Goal: Navigation & Orientation: Find specific page/section

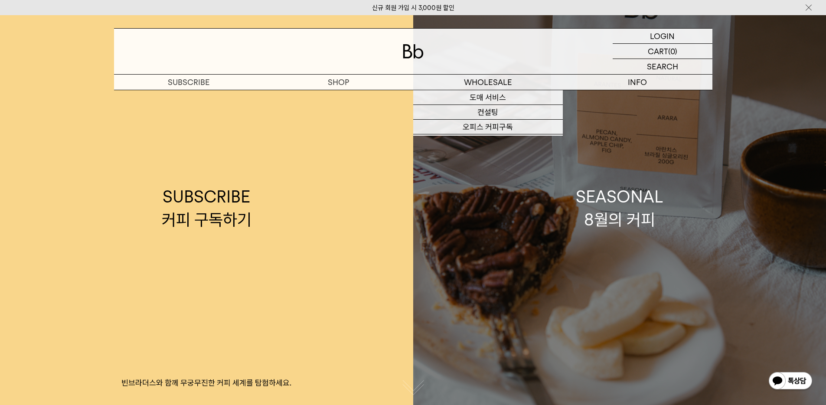
scroll to position [10, 0]
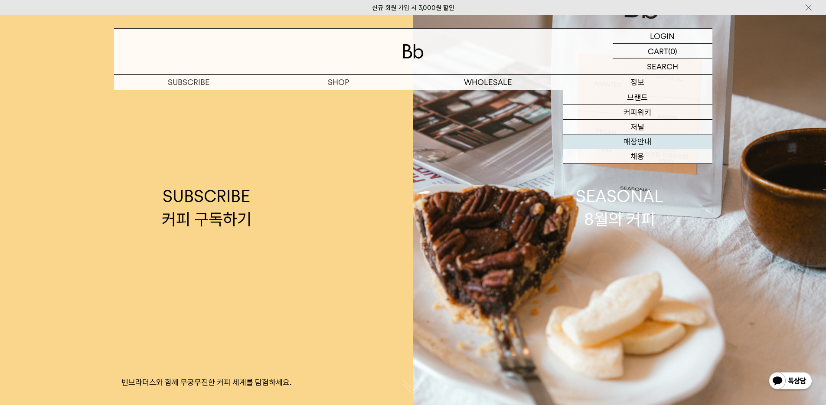
click at [643, 143] on link "매장안내" at bounding box center [638, 141] width 150 height 15
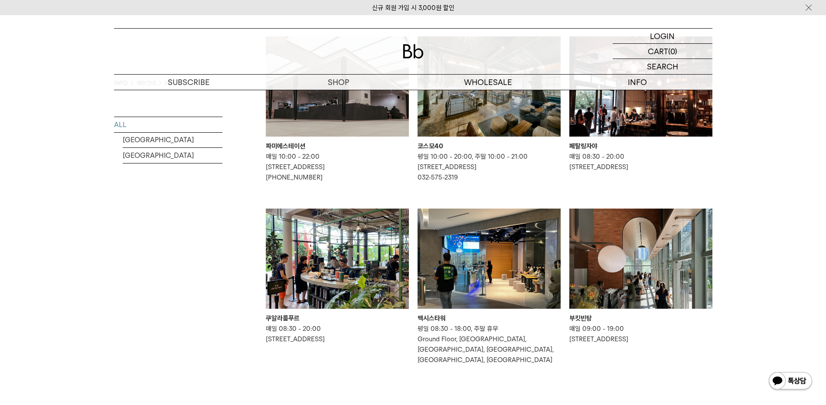
scroll to position [488, 0]
